Goal: Transaction & Acquisition: Purchase product/service

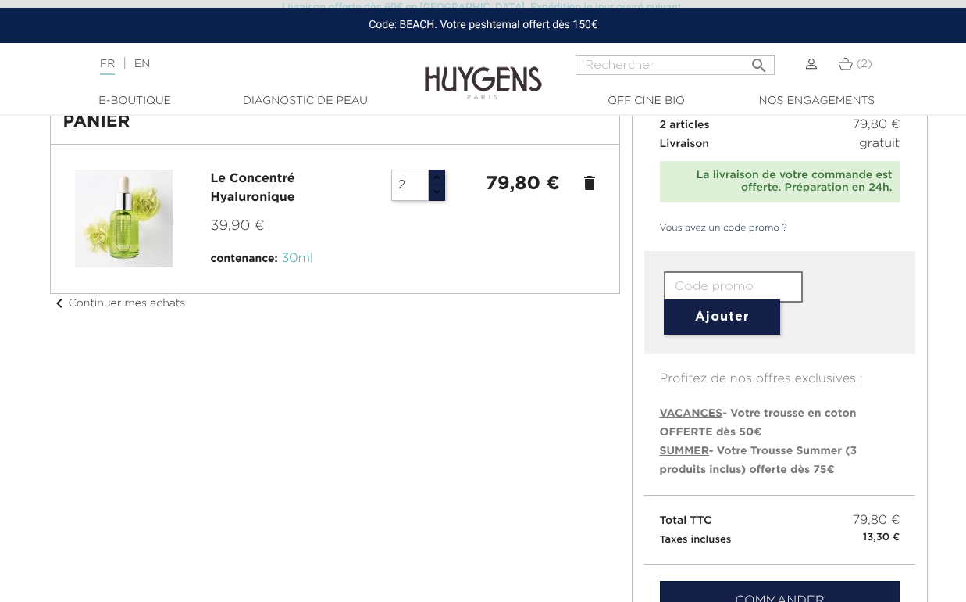
scroll to position [95, 0]
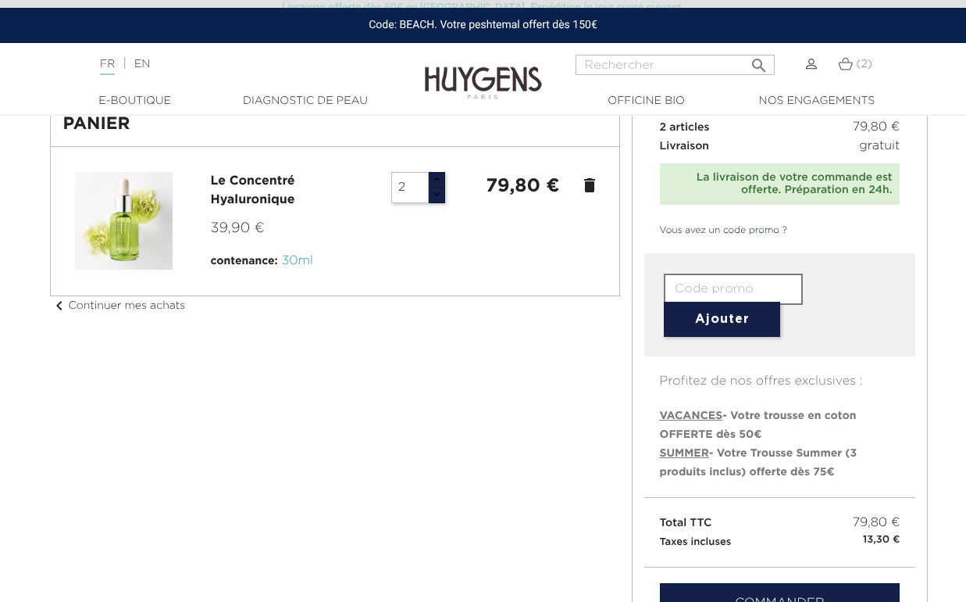
click at [693, 453] on span "SUMMER" at bounding box center [684, 453] width 49 height 11
type input "SUMMER"
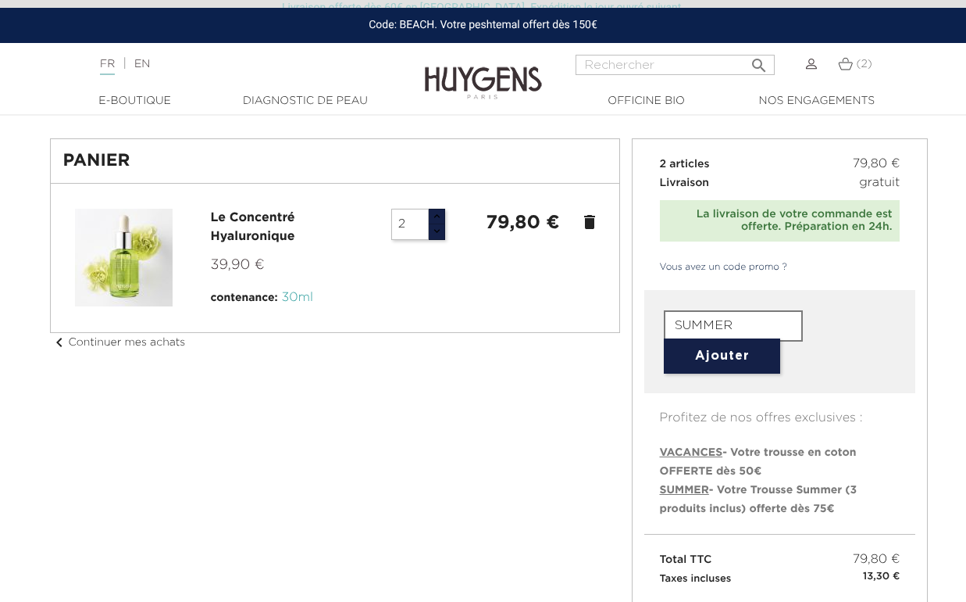
scroll to position [57, 0]
click at [720, 357] on button "Ajouter" at bounding box center [722, 356] width 116 height 35
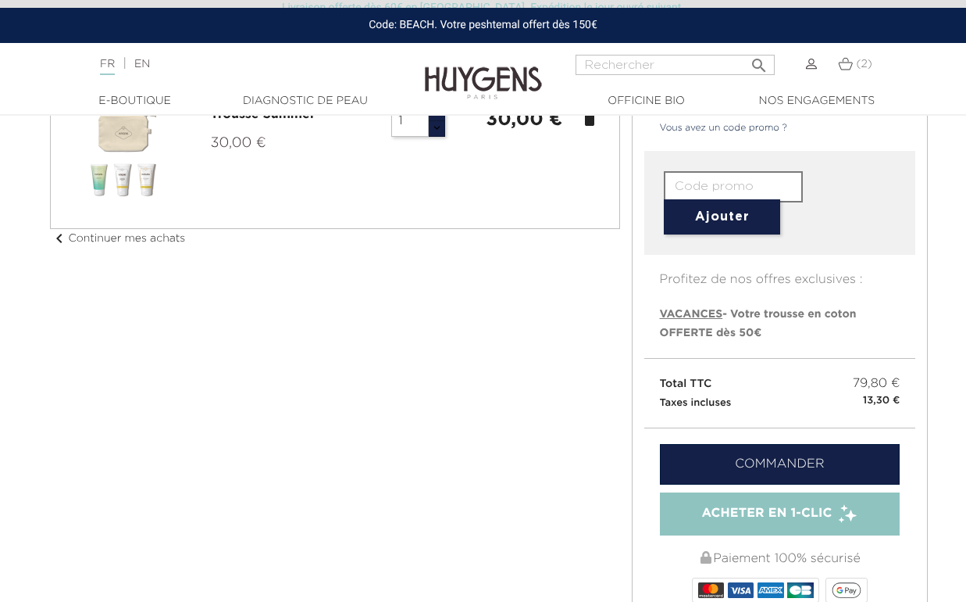
scroll to position [288, 0]
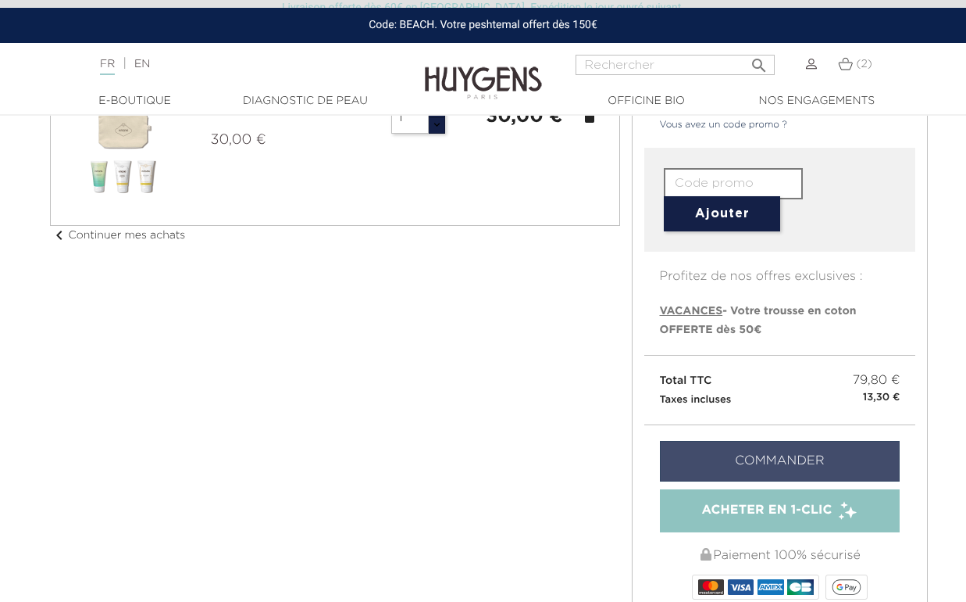
click at [771, 459] on link "Commander" at bounding box center [780, 461] width 241 height 41
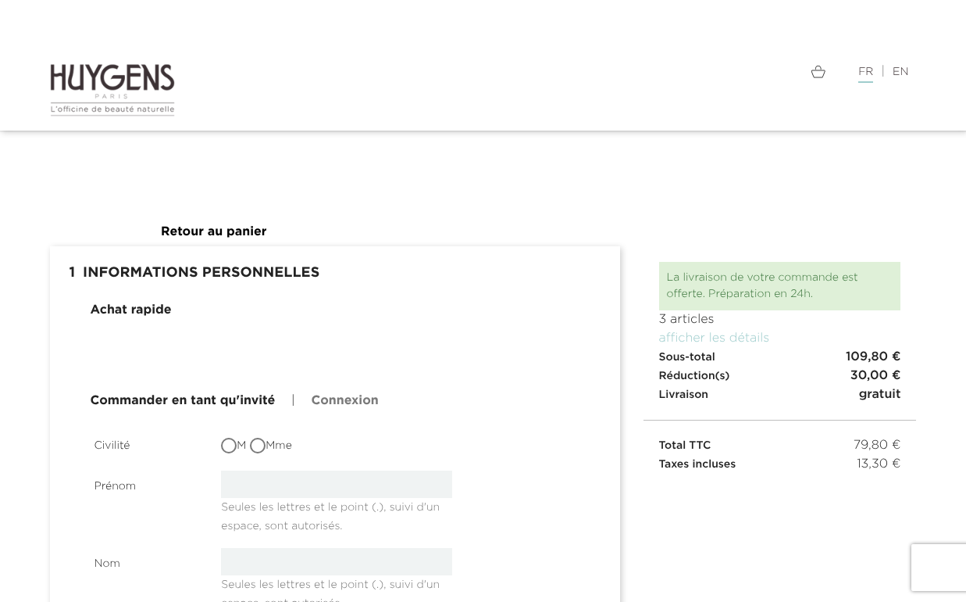
click at [259, 445] on input "Mme" at bounding box center [260, 447] width 16 height 16
radio input "true"
click at [271, 488] on input "text" at bounding box center [336, 483] width 231 height 27
type input "Celine"
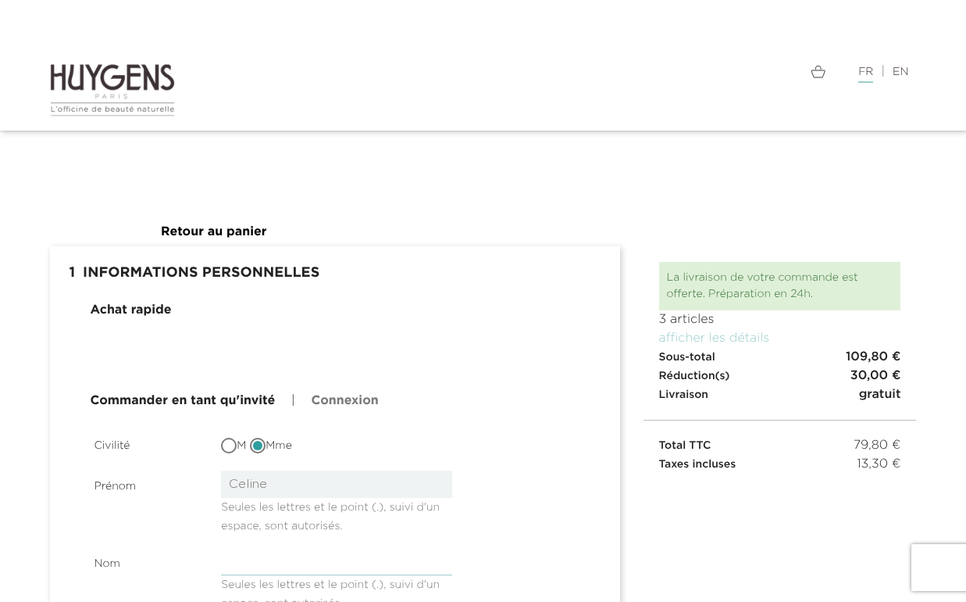
click at [298, 557] on input "text" at bounding box center [336, 561] width 231 height 27
type input "Regnaud"
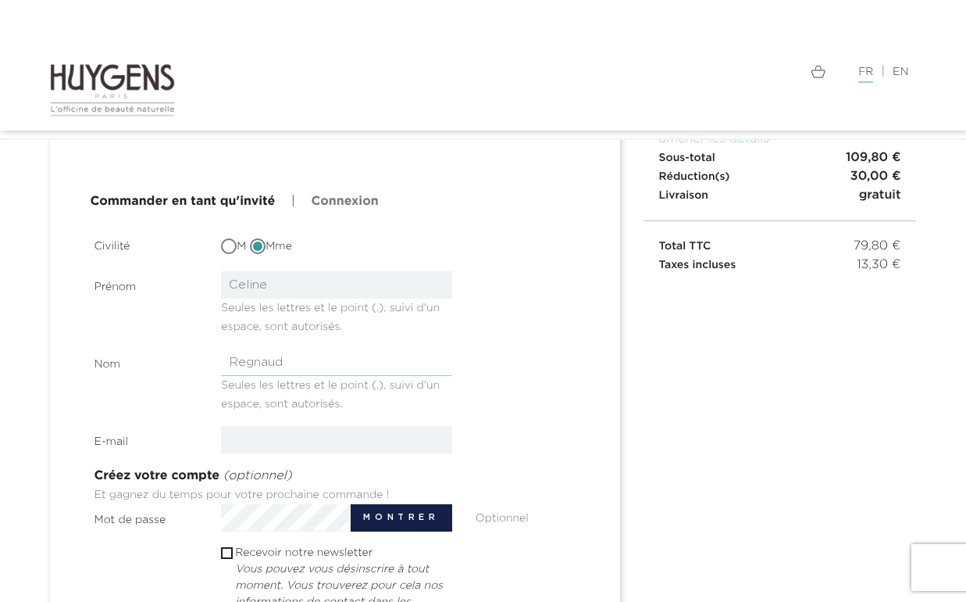
scroll to position [179, 0]
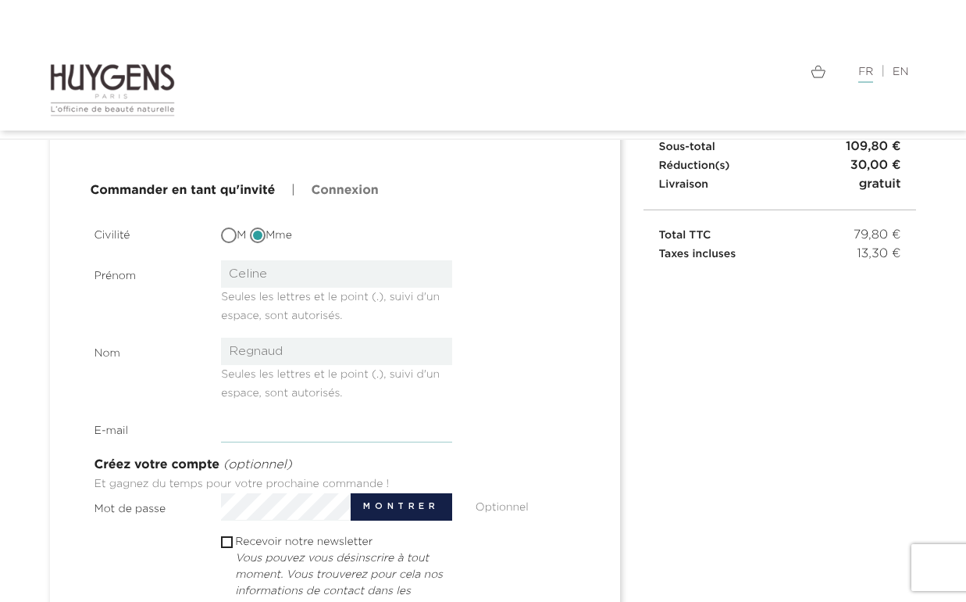
click at [287, 434] on input "email" at bounding box center [336, 428] width 231 height 27
type input "celineregnaud@gmail.com"
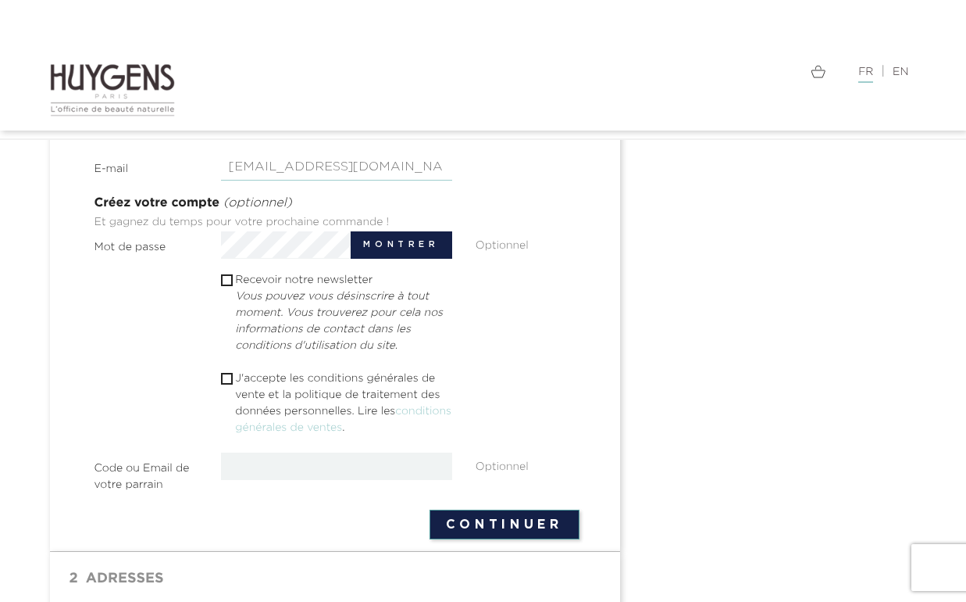
scroll to position [446, 0]
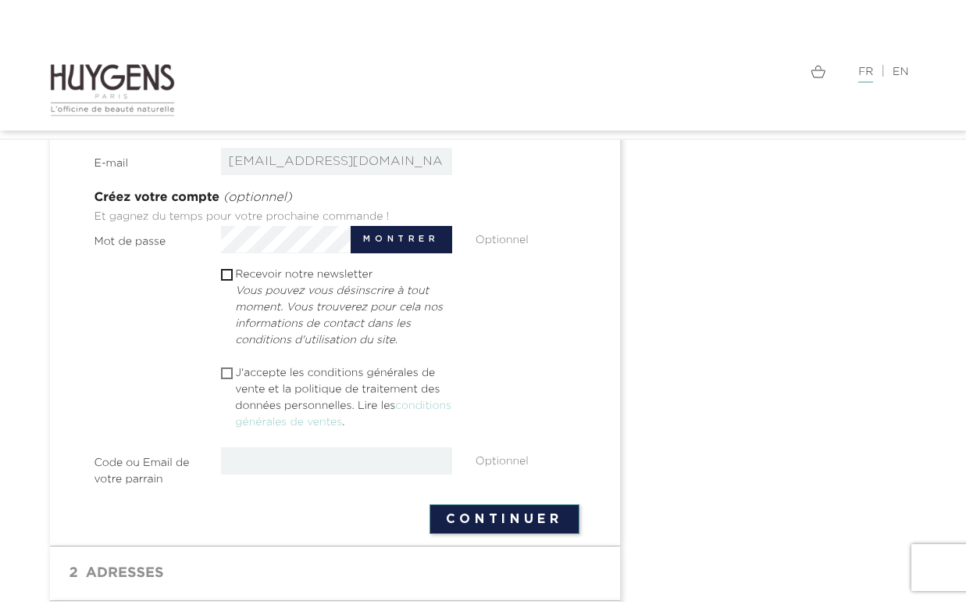
click at [227, 375] on input "checkbox" at bounding box center [226, 373] width 10 height 10
checkbox input "true"
click at [497, 507] on button "Continuer" at bounding box center [505, 519] width 150 height 30
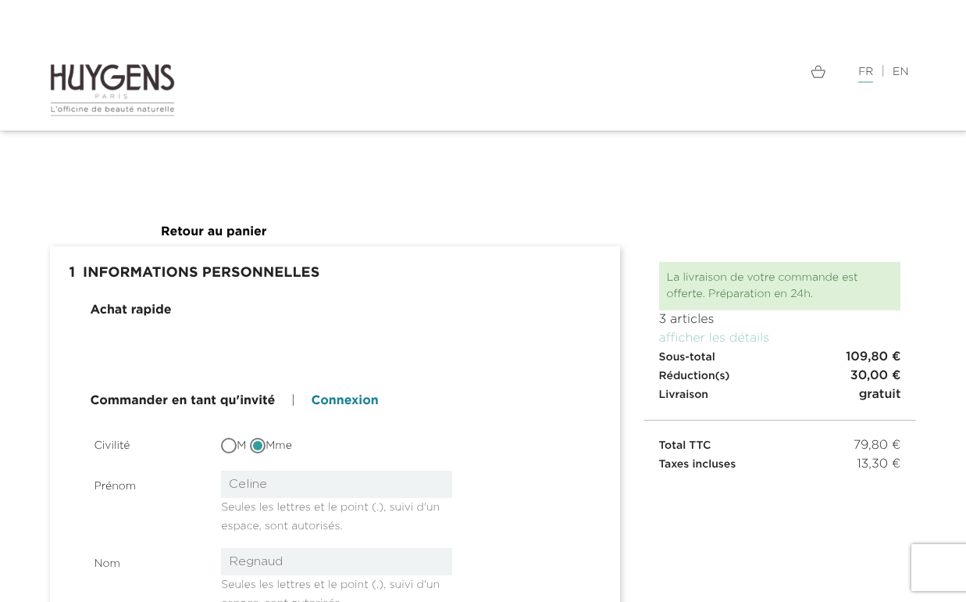
click at [337, 403] on link "Connexion" at bounding box center [344, 400] width 67 height 19
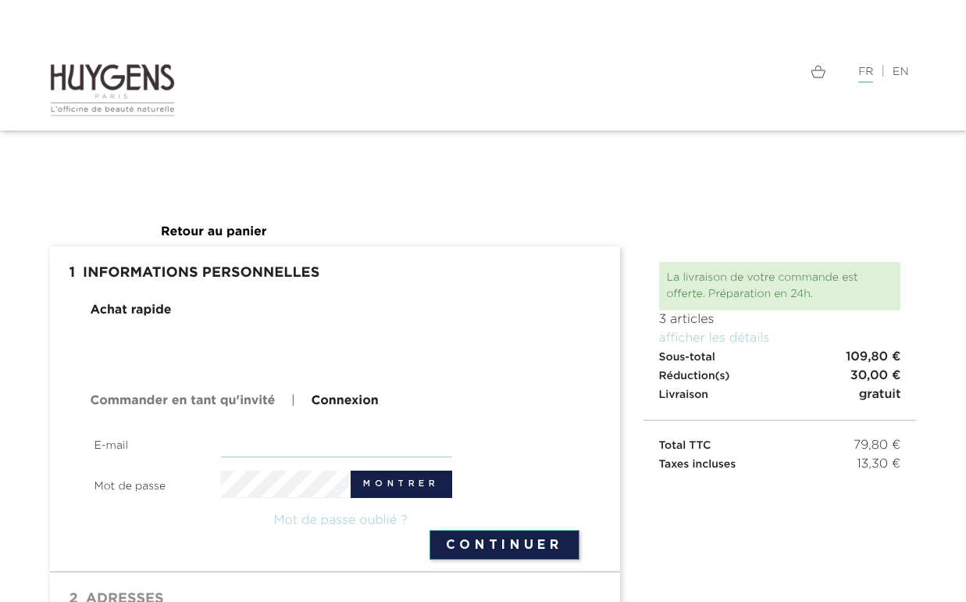
click at [287, 438] on input "email" at bounding box center [336, 443] width 231 height 27
type input "celineregnaud@gmail.com"
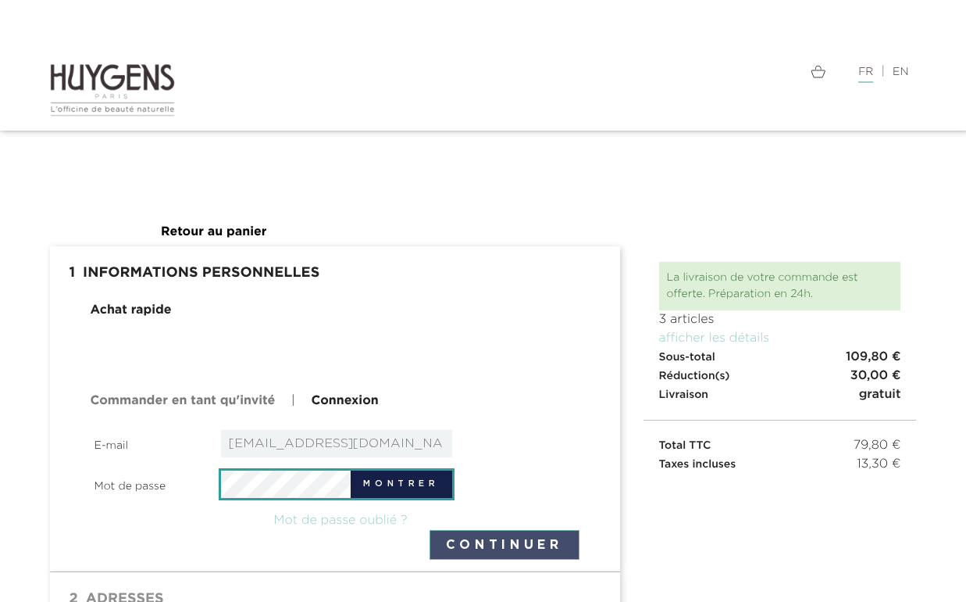
click at [468, 535] on button "Continuer" at bounding box center [505, 545] width 150 height 30
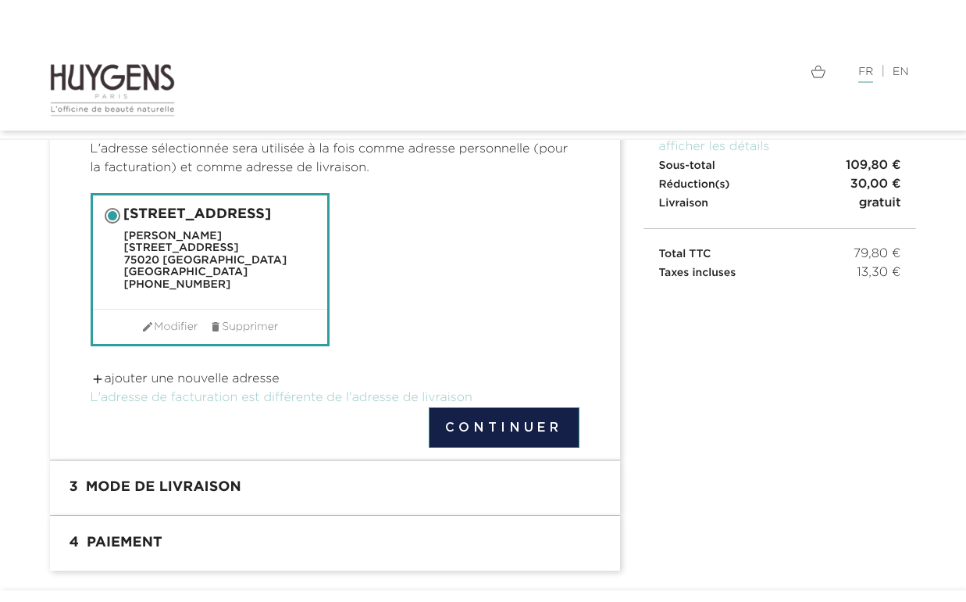
scroll to position [190, 0]
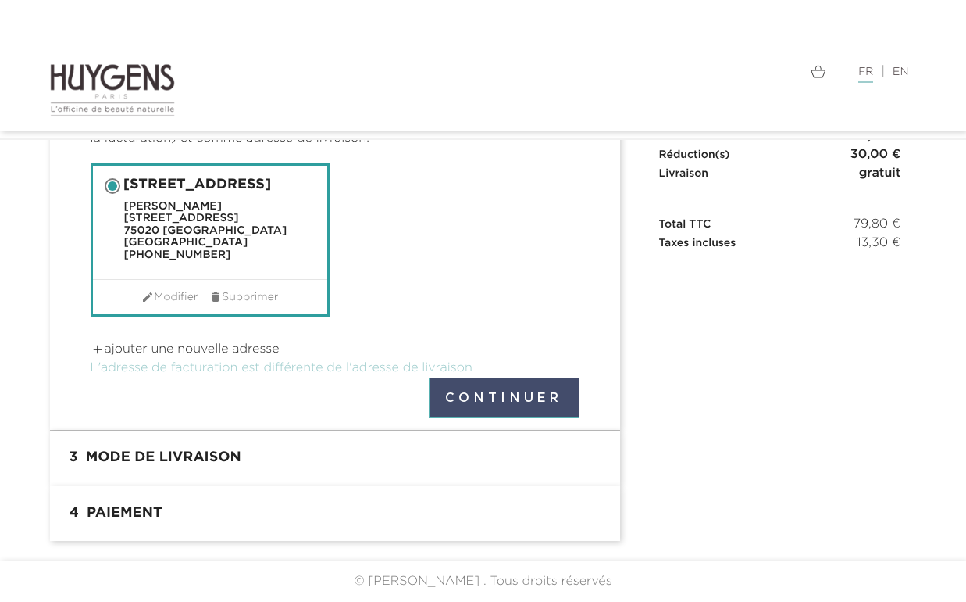
click at [491, 402] on button "Continuer" at bounding box center [504, 397] width 151 height 41
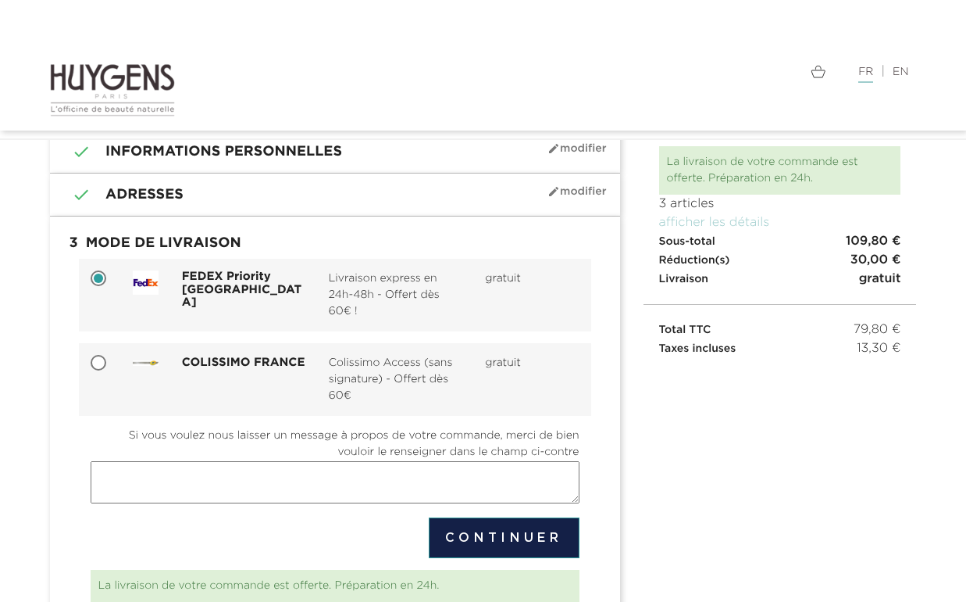
scroll to position [85, 0]
click at [252, 352] on div "COLISSIMO FRANCE Colissimo Access (sans signature) - Offert dès 60€ gratuit" at bounding box center [335, 378] width 513 height 73
click at [97, 359] on input "COLISSIMO FRANCE Colissimo Access (sans signature) - Offert dès 60€ gratuit" at bounding box center [100, 363] width 16 height 16
radio input "true"
click at [96, 276] on input "FEDEX Priority France Livraison express en 24h-48h - Offert dès 60€ ! gratuit" at bounding box center [100, 279] width 16 height 16
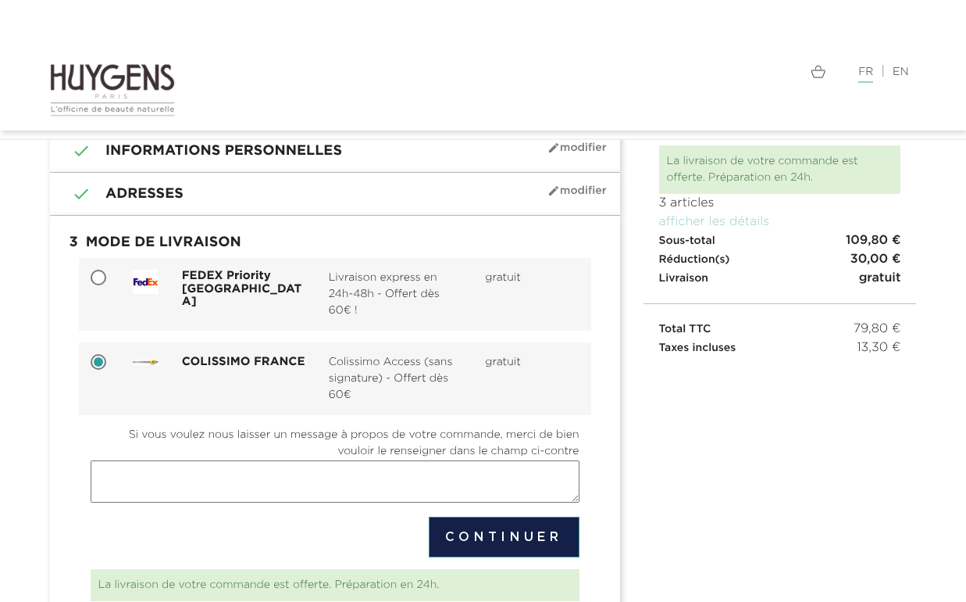
radio input "true"
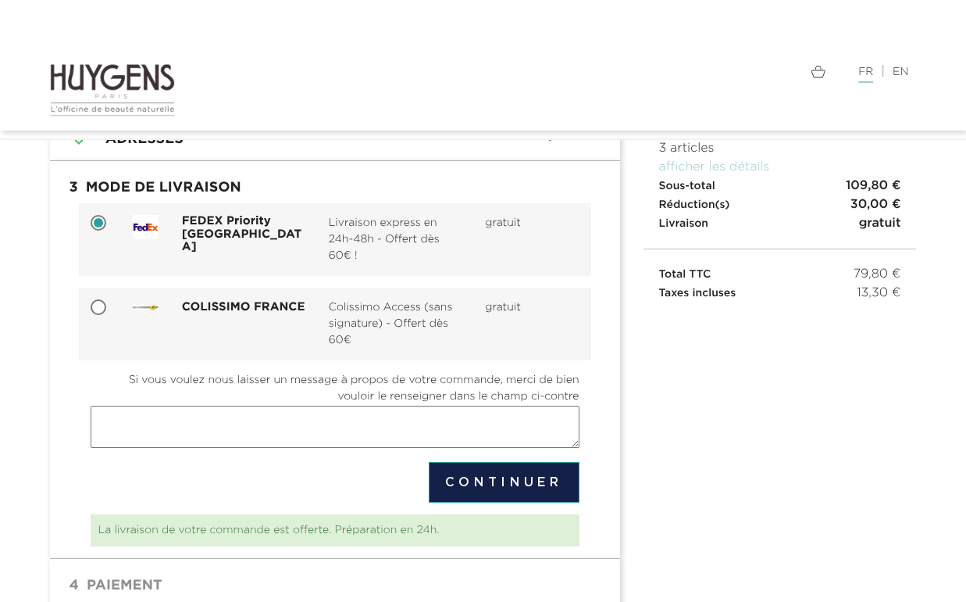
scroll to position [143, 0]
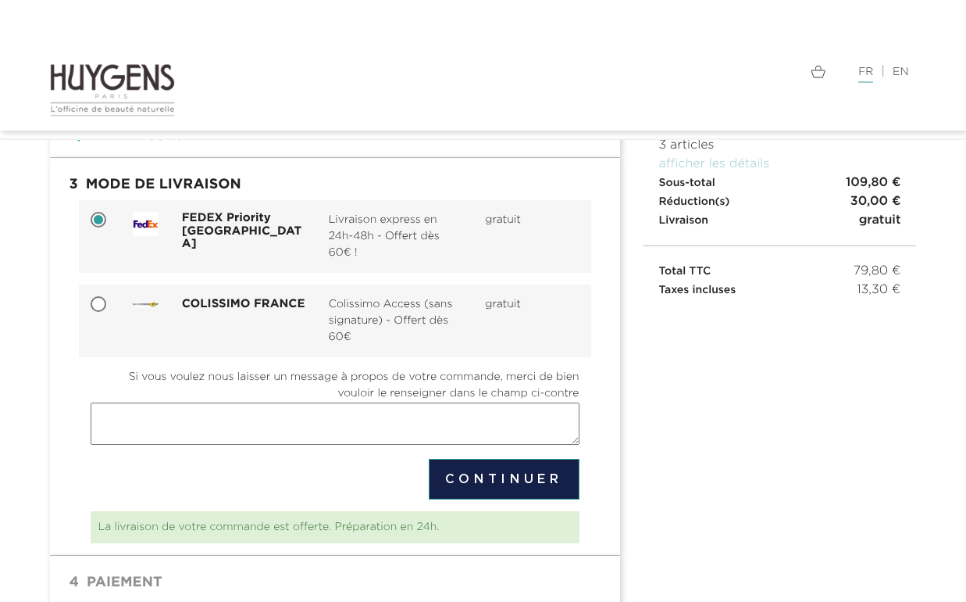
click at [103, 302] on input "COLISSIMO FRANCE Colissimo Access (sans signature) - Offert dès 60€ gratuit" at bounding box center [100, 306] width 16 height 16
radio input "true"
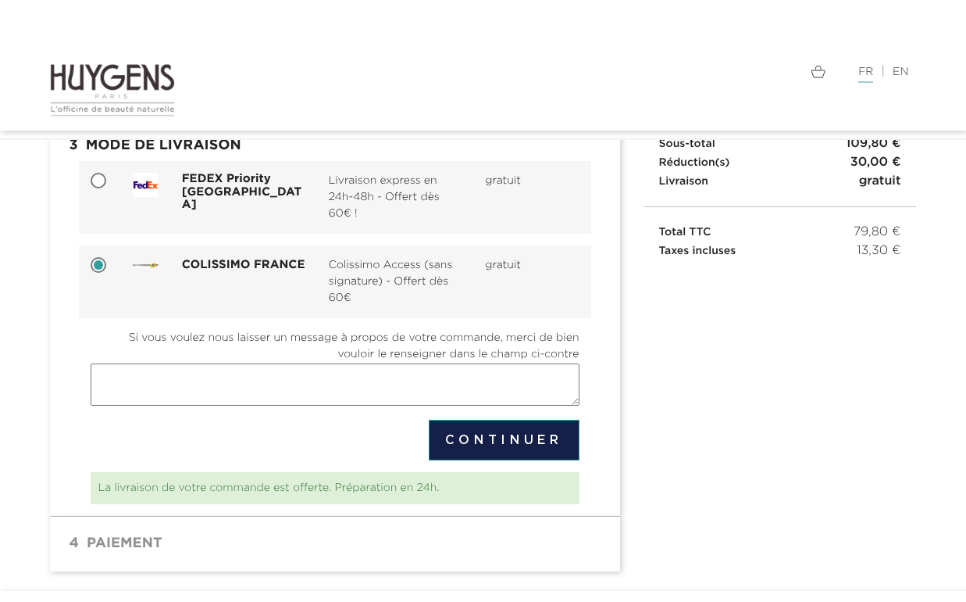
scroll to position [184, 0]
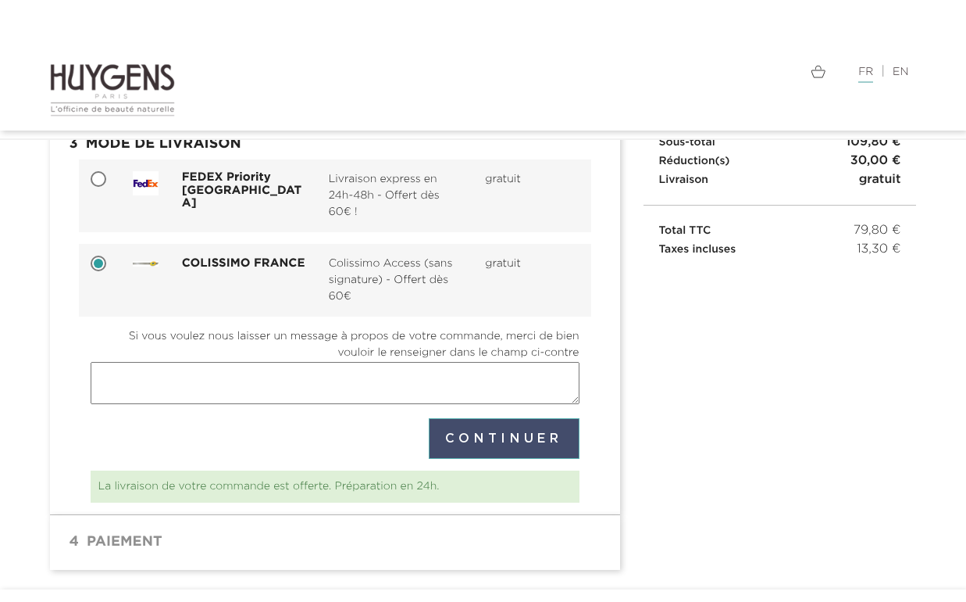
click at [531, 437] on button "Continuer" at bounding box center [504, 438] width 151 height 41
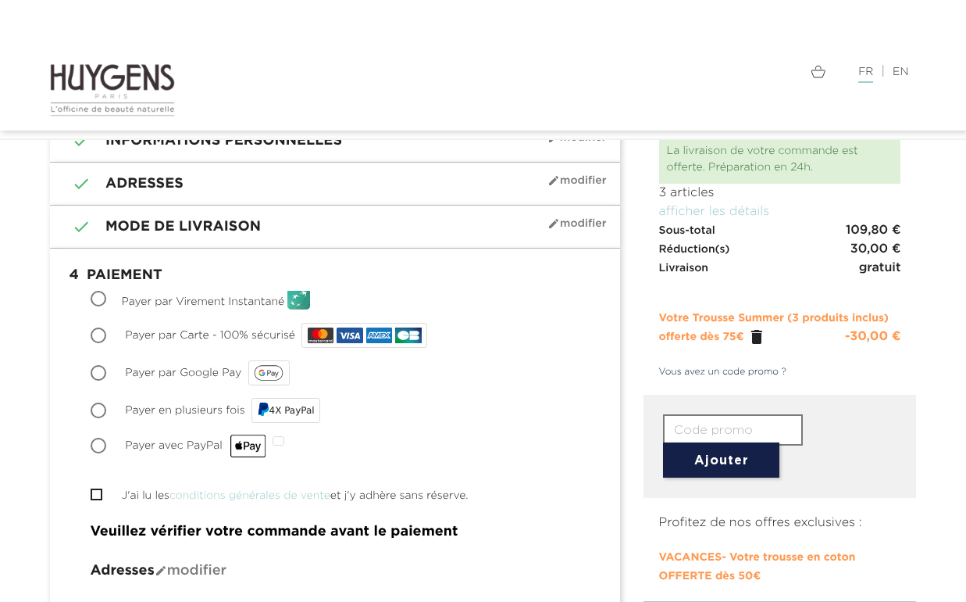
scroll to position [98, 0]
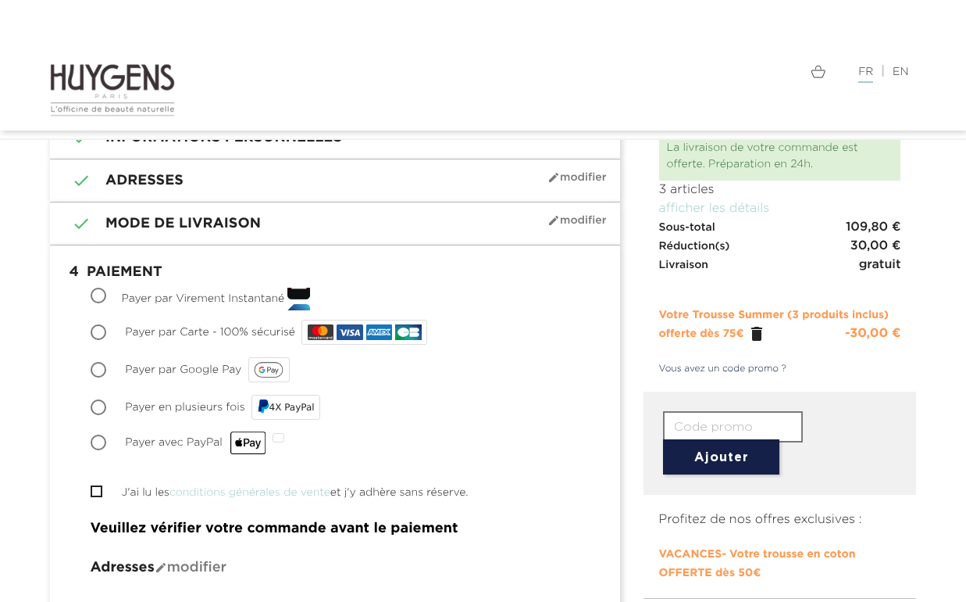
click at [159, 333] on span "Payer par Carte - 100% sécurisé" at bounding box center [210, 332] width 170 height 11
click at [108, 333] on input "Payer par Carte - 100% sécurisé" at bounding box center [100, 334] width 16 height 16
radio input "true"
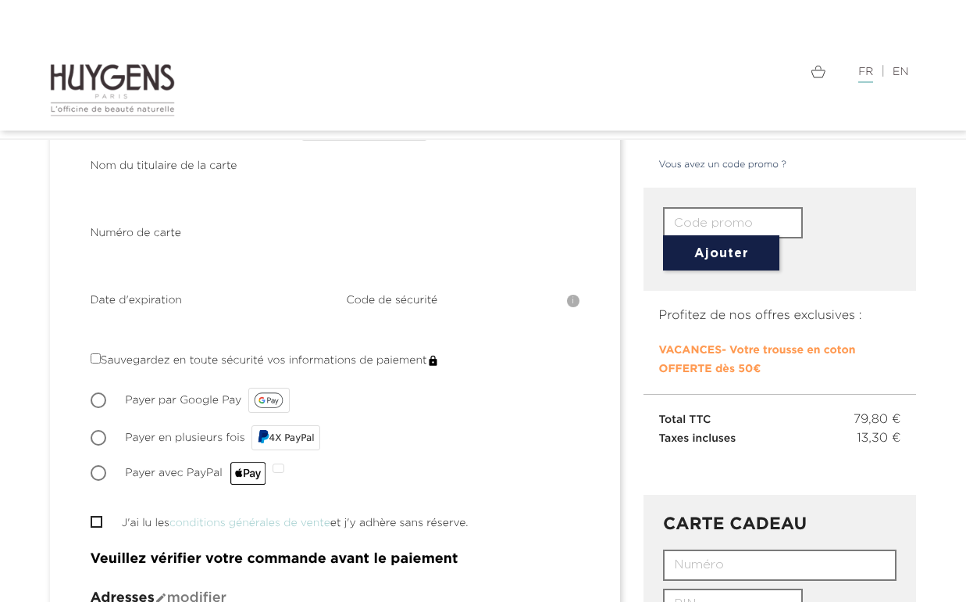
scroll to position [320, 0]
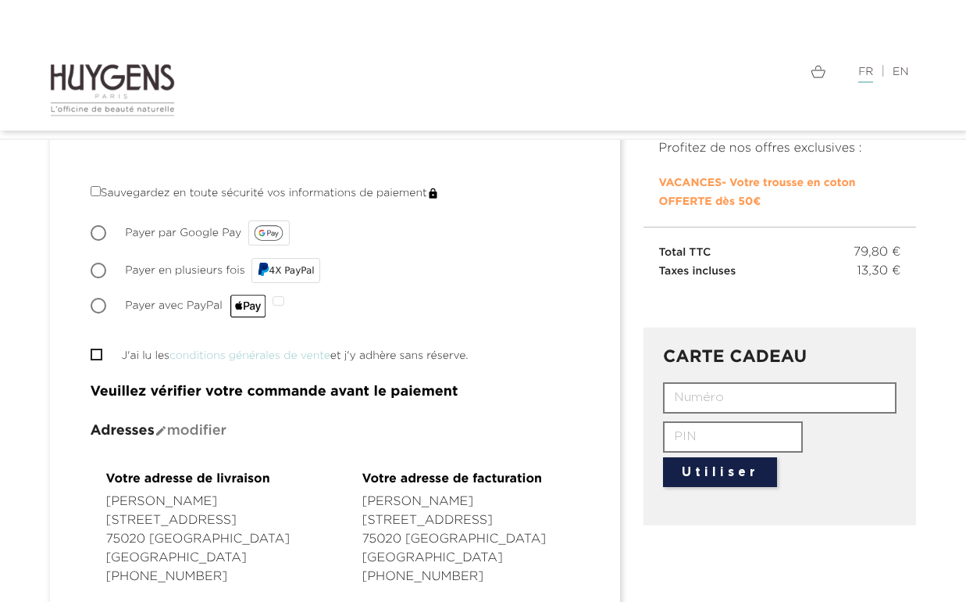
scroll to position [540, 0]
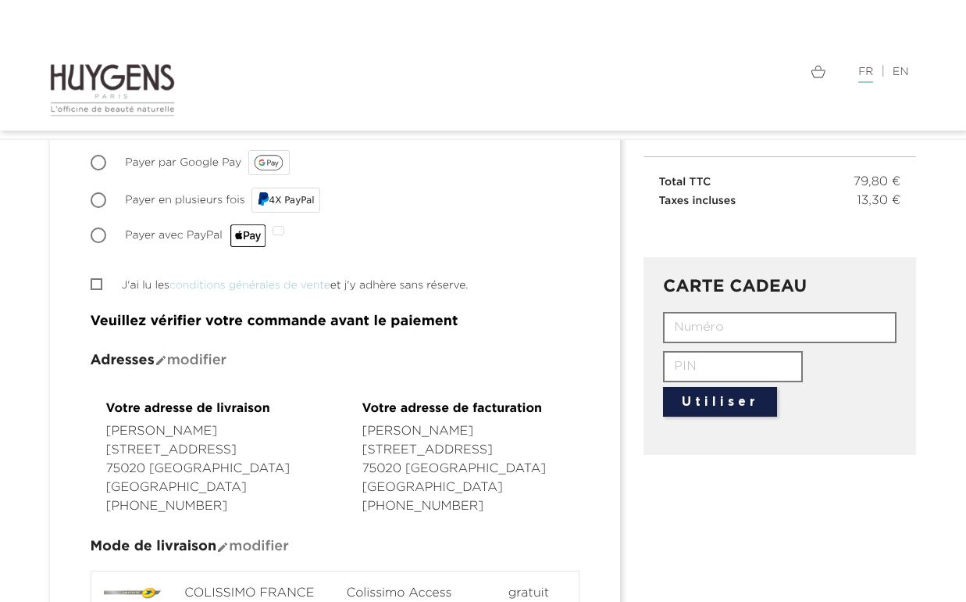
click at [98, 282] on input "J'ai lu les conditions générales de vente et j'y adhère sans réserve." at bounding box center [96, 284] width 10 height 10
checkbox input "true"
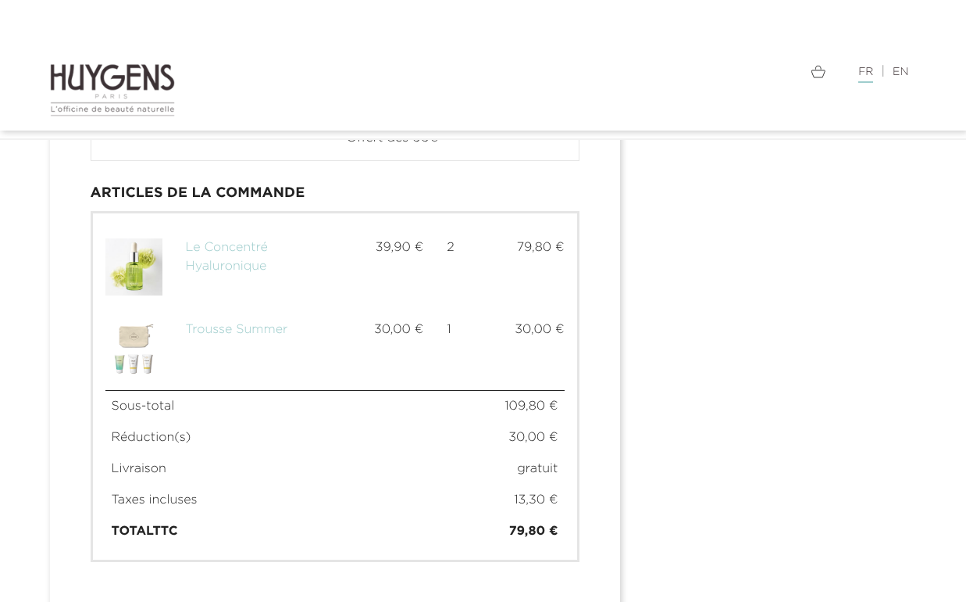
scroll to position [1055, 0]
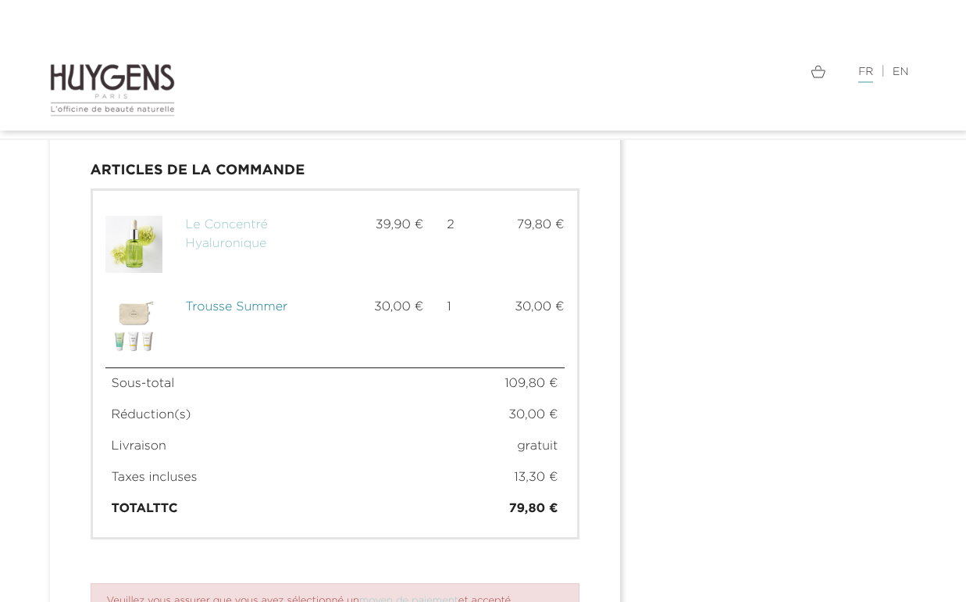
click at [263, 307] on span "Trousse Summer" at bounding box center [237, 307] width 102 height 13
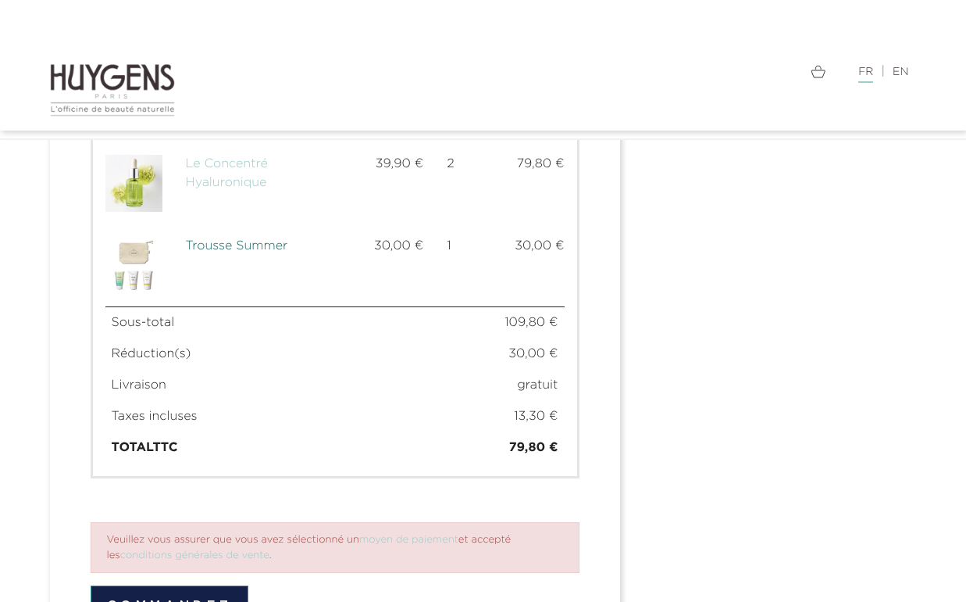
scroll to position [1210, 0]
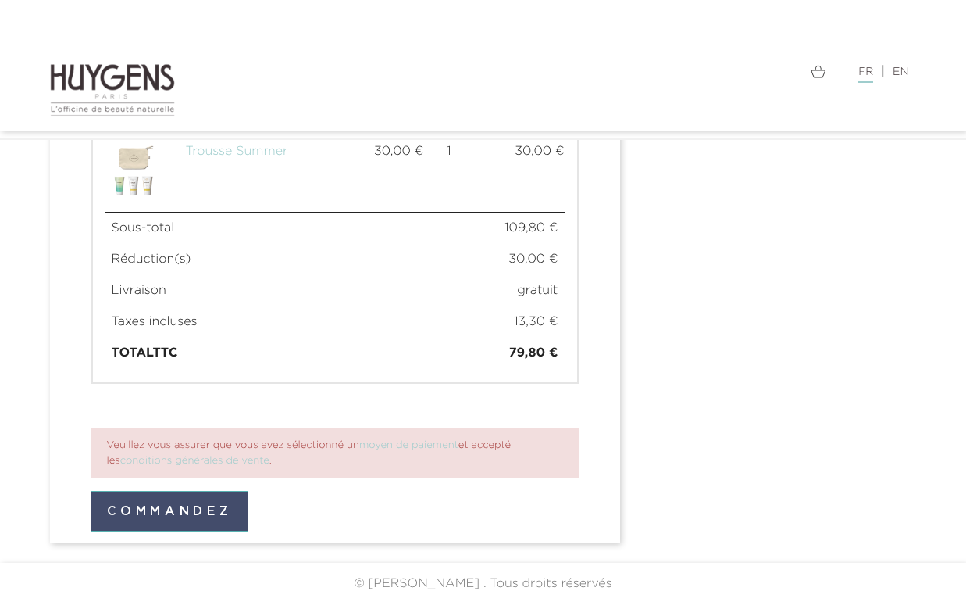
click at [195, 505] on button "Commandez" at bounding box center [170, 511] width 159 height 41
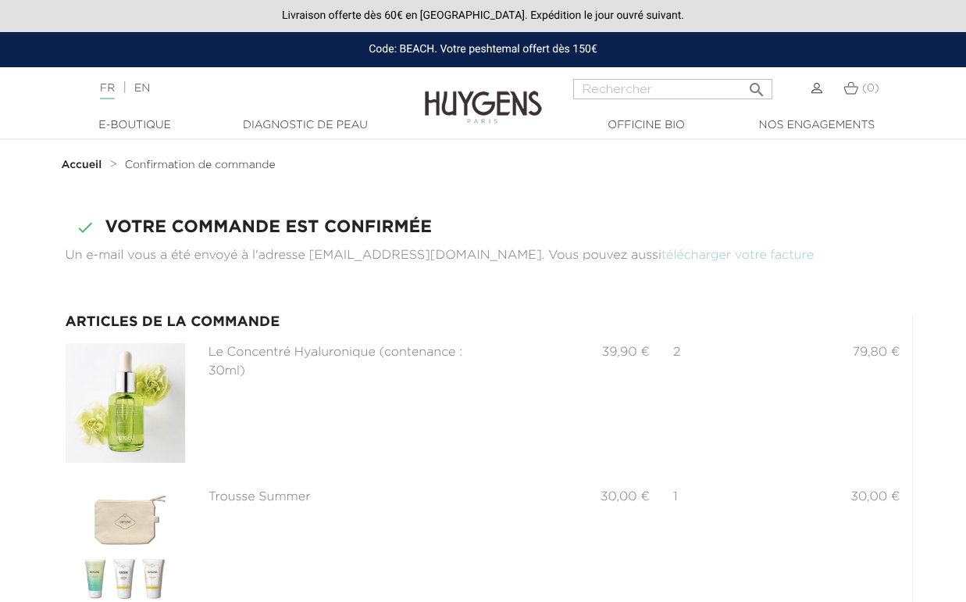
click at [500, 48] on div "Code: BEACH. Votre peshtemal offert dès 150€" at bounding box center [483, 49] width 966 height 35
copy div "peshtemal"
click at [546, 160] on ol "Accueil Confirmation de commande" at bounding box center [484, 164] width 844 height 19
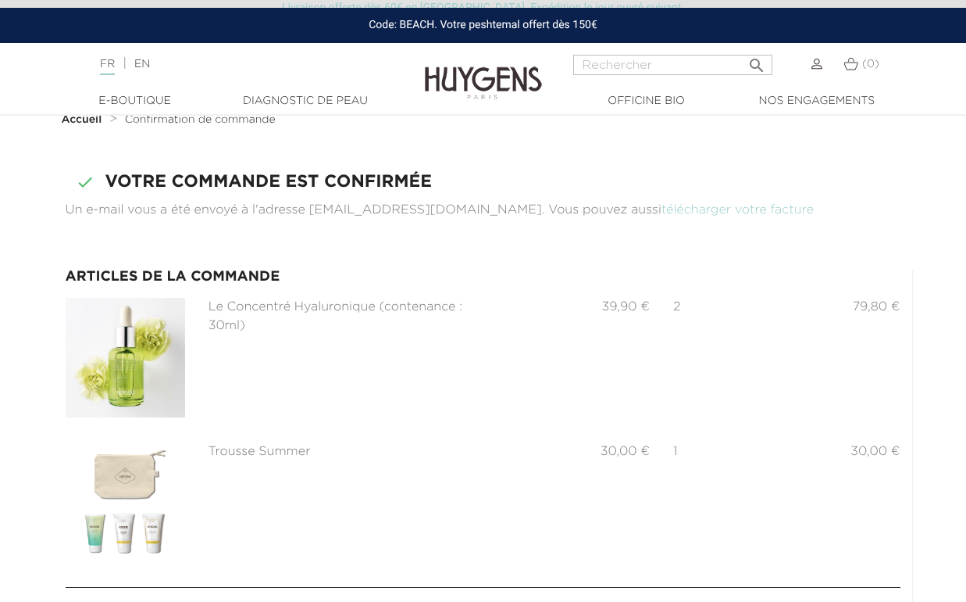
scroll to position [48, 0]
